Goal: Navigation & Orientation: Find specific page/section

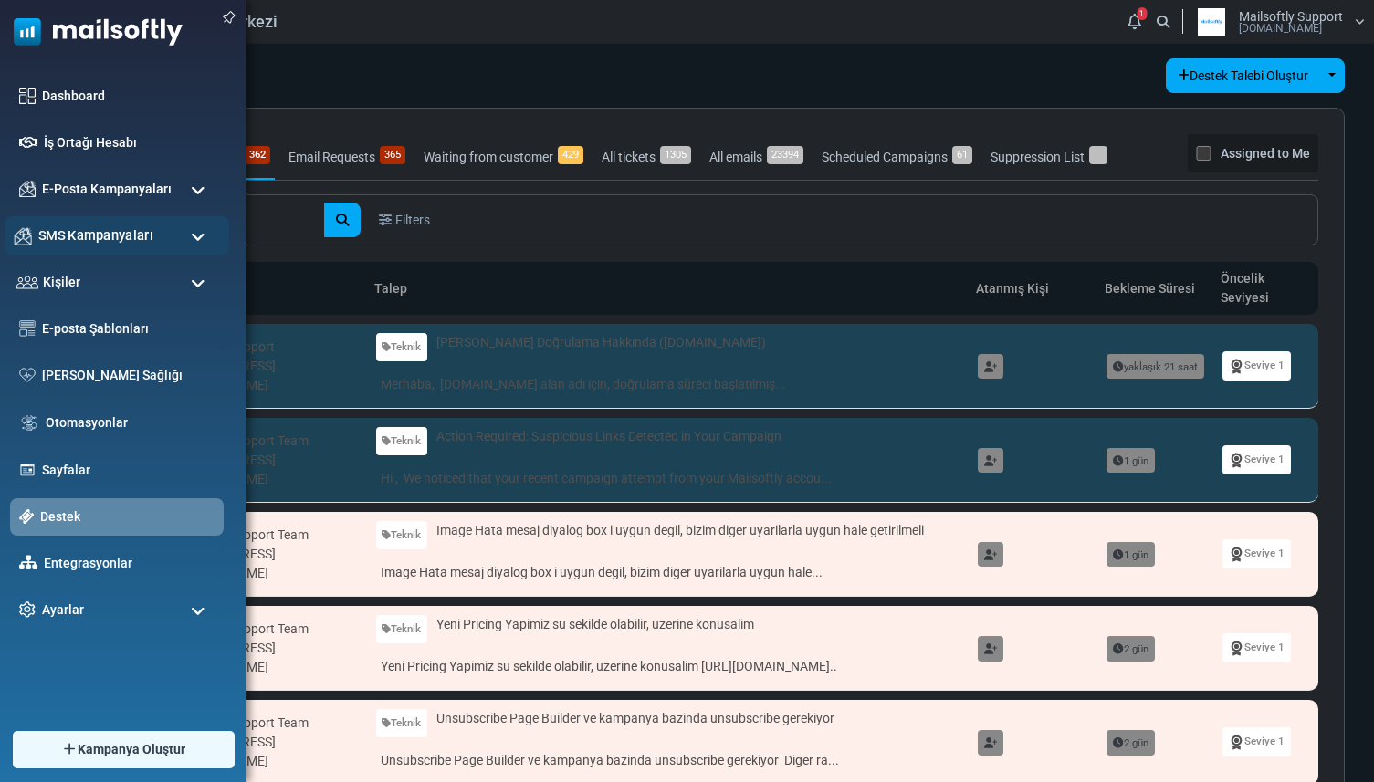
click at [110, 238] on span "SMS Kampanyaları" at bounding box center [95, 236] width 115 height 20
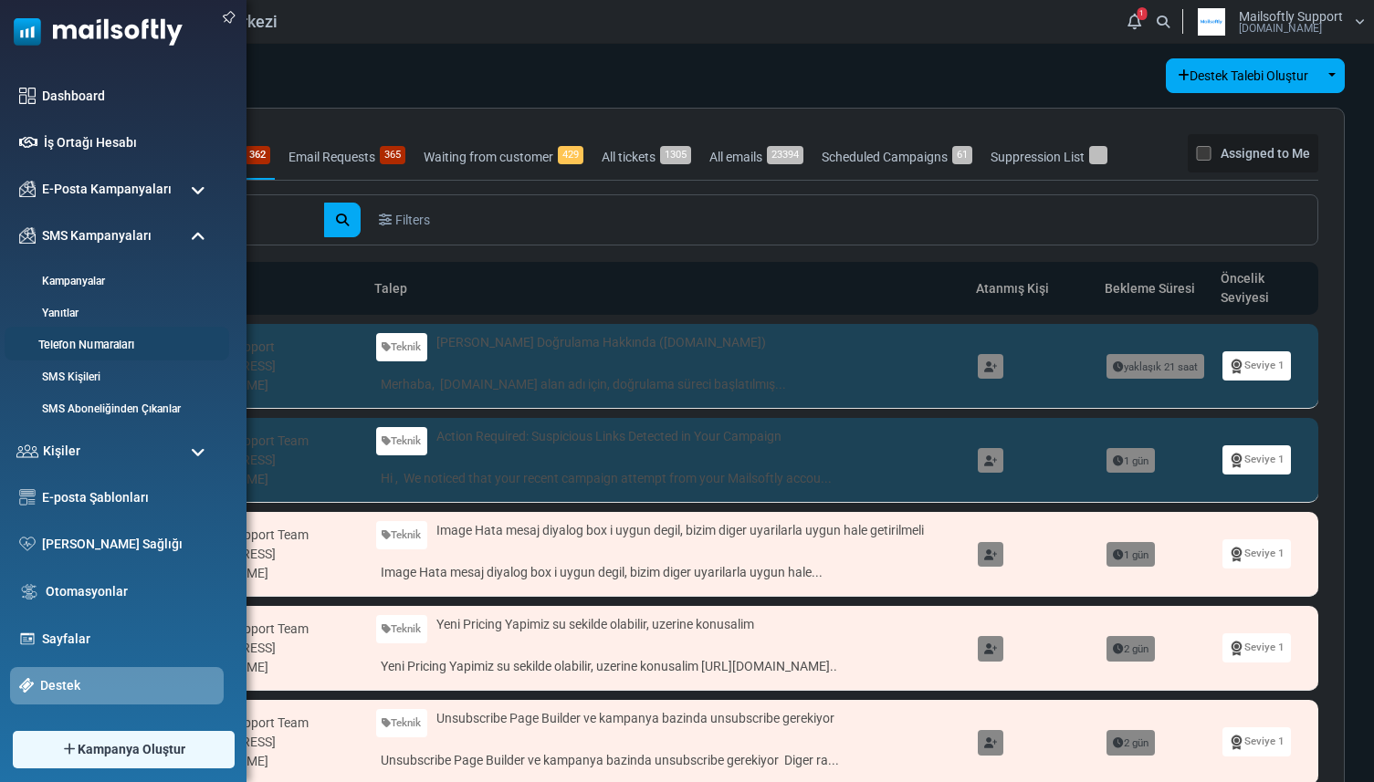
click at [104, 343] on link "Telefon Numaraları" at bounding box center [114, 345] width 219 height 17
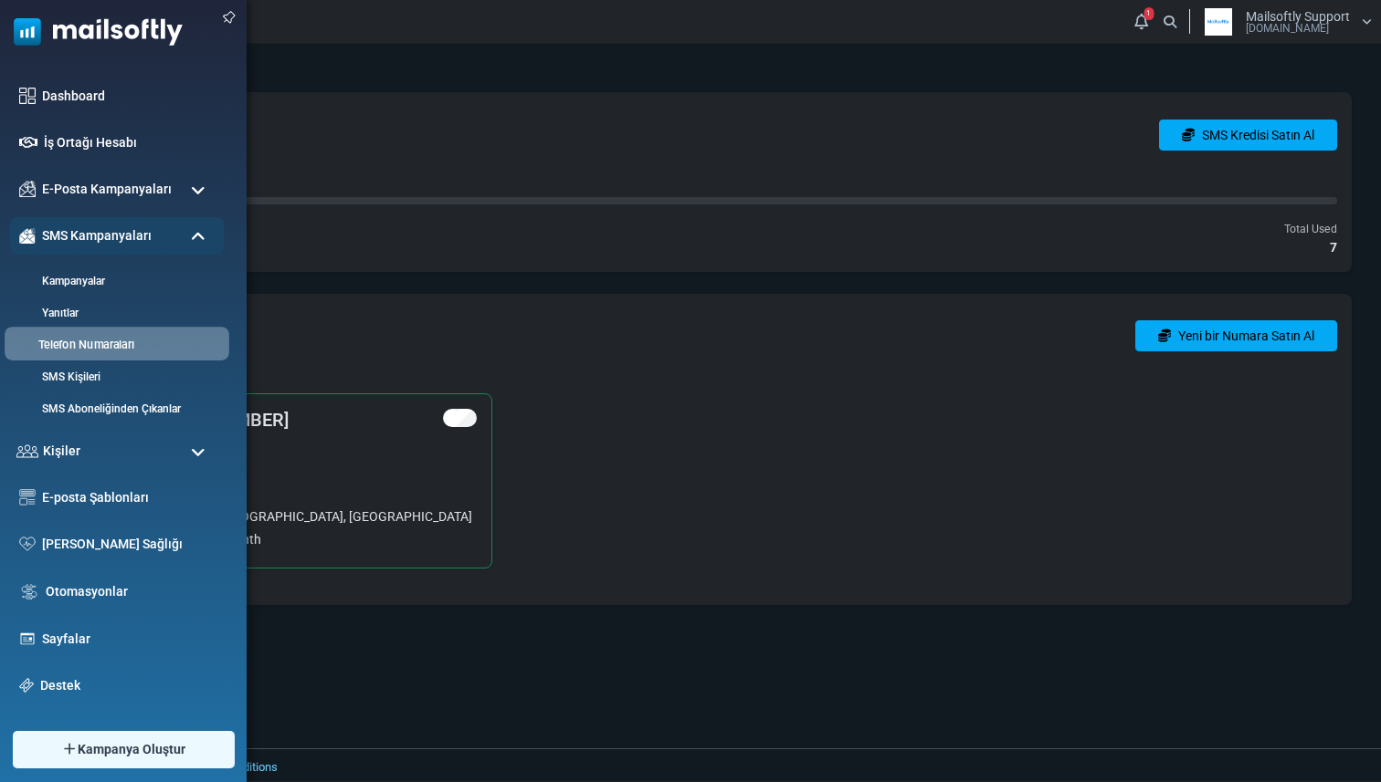
click at [83, 349] on link "Telefon Numaraları" at bounding box center [114, 345] width 219 height 17
click at [76, 273] on link "Kampanyalar" at bounding box center [114, 281] width 219 height 17
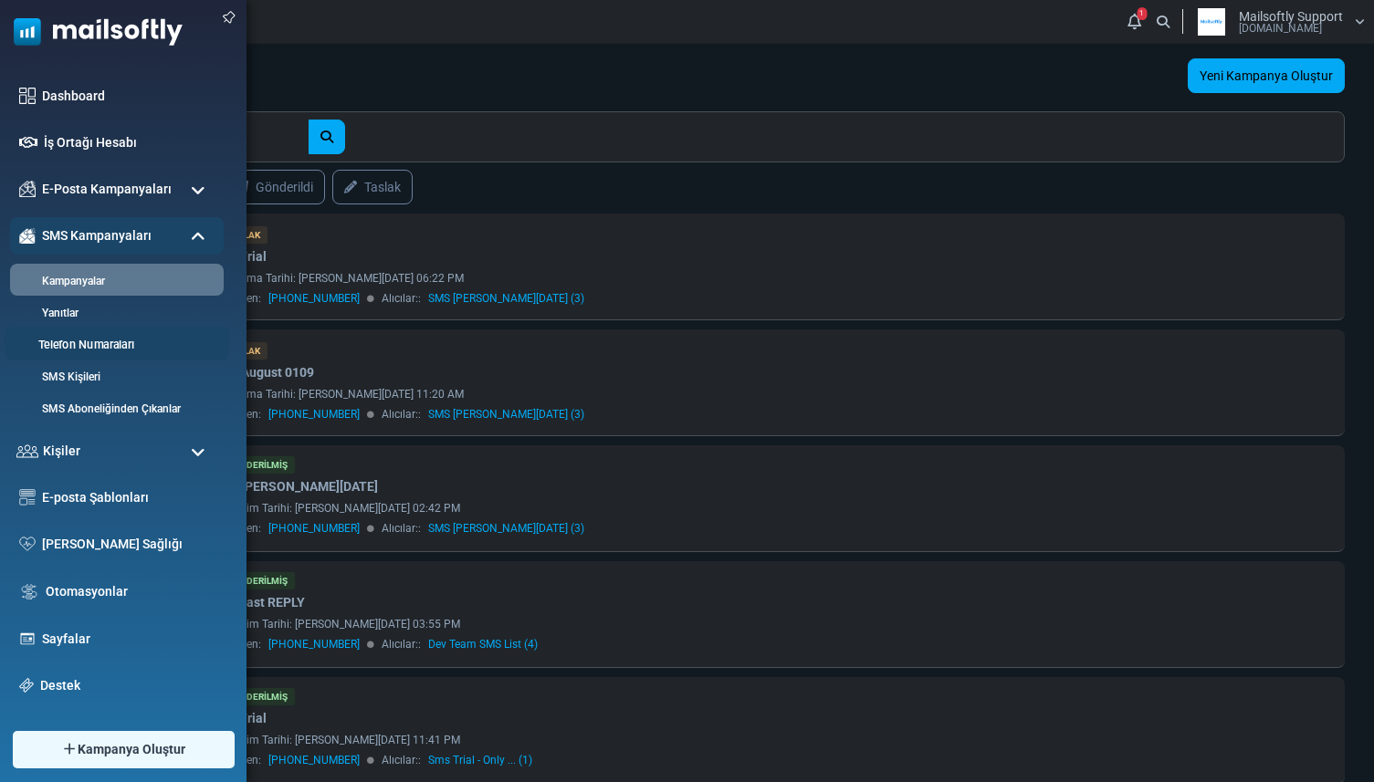
click at [67, 349] on link "Telefon Numaraları" at bounding box center [114, 345] width 219 height 17
